Goal: Task Accomplishment & Management: Use online tool/utility

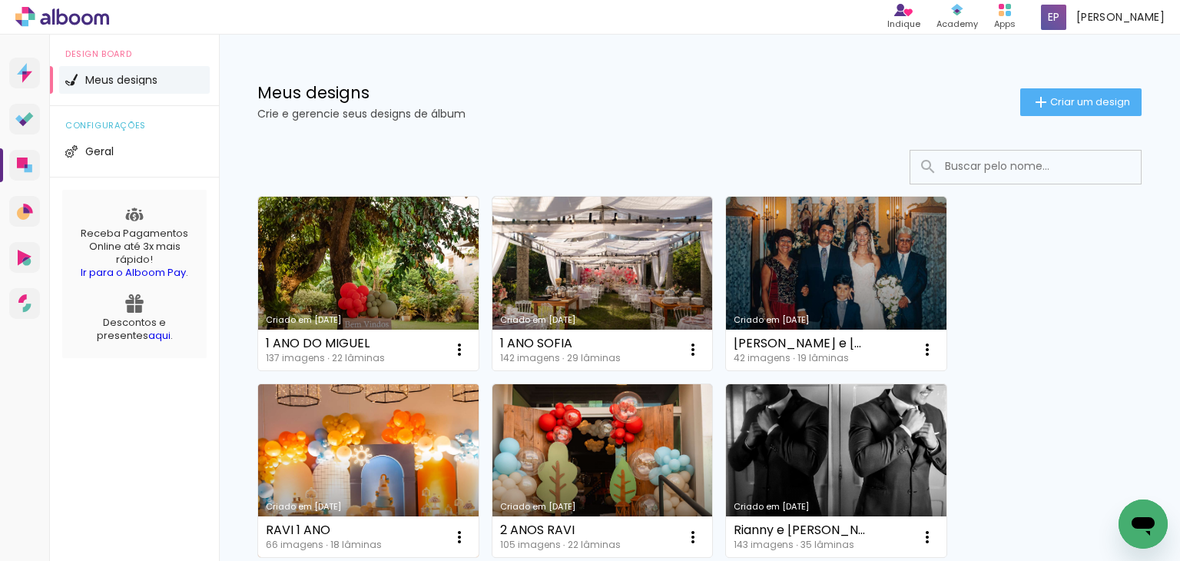
click at [348, 462] on link "Criado em [DATE]" at bounding box center [368, 471] width 220 height 174
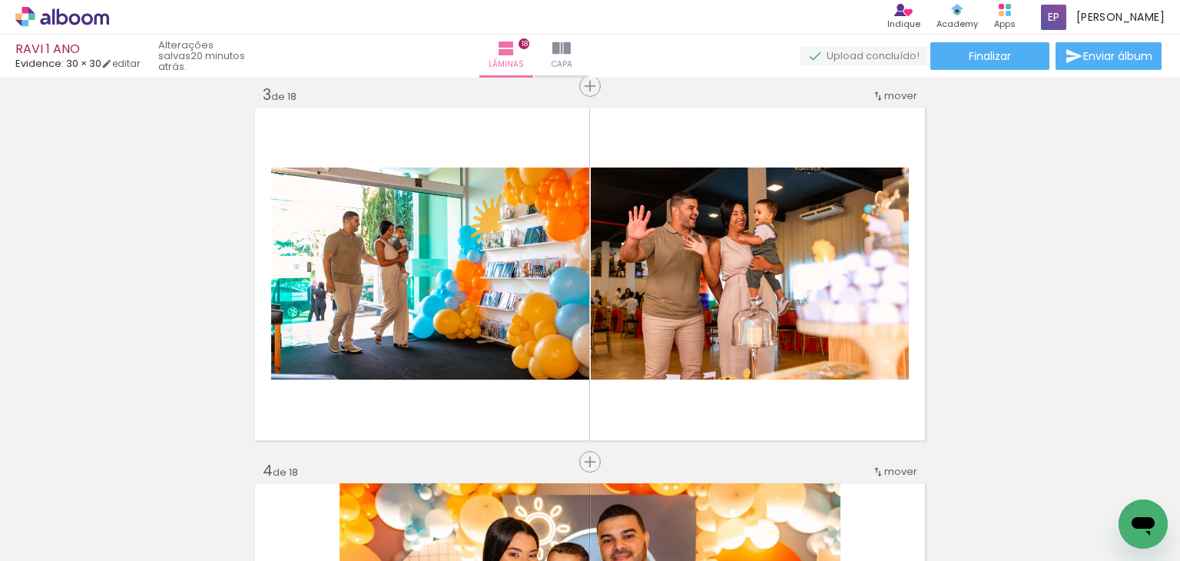
scroll to position [0, 1235]
